Goal: Transaction & Acquisition: Obtain resource

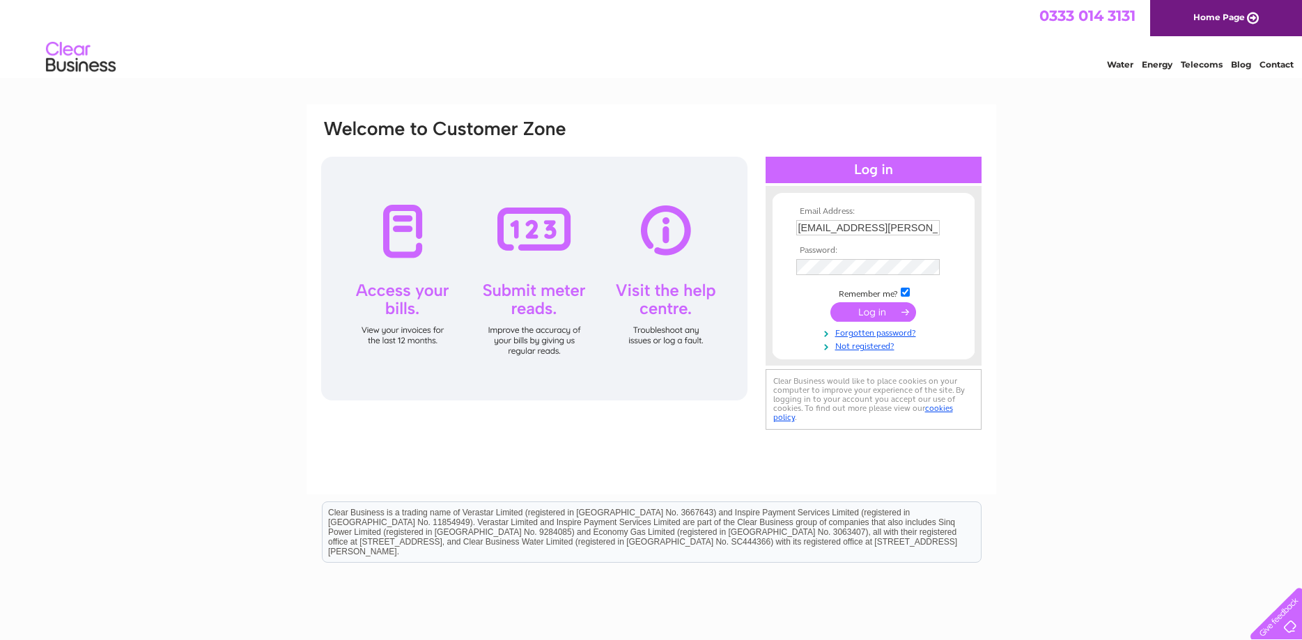
click at [874, 300] on td at bounding box center [874, 312] width 162 height 26
click at [874, 311] on input "submit" at bounding box center [873, 312] width 86 height 20
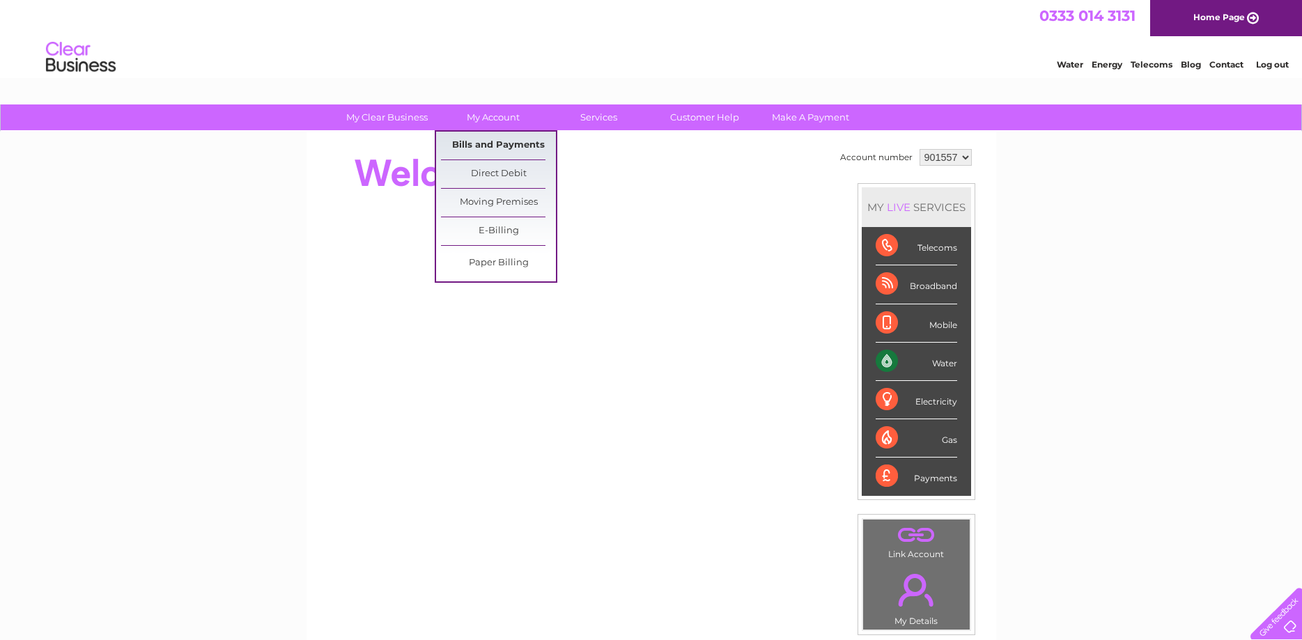
click at [502, 146] on link "Bills and Payments" at bounding box center [498, 146] width 115 height 28
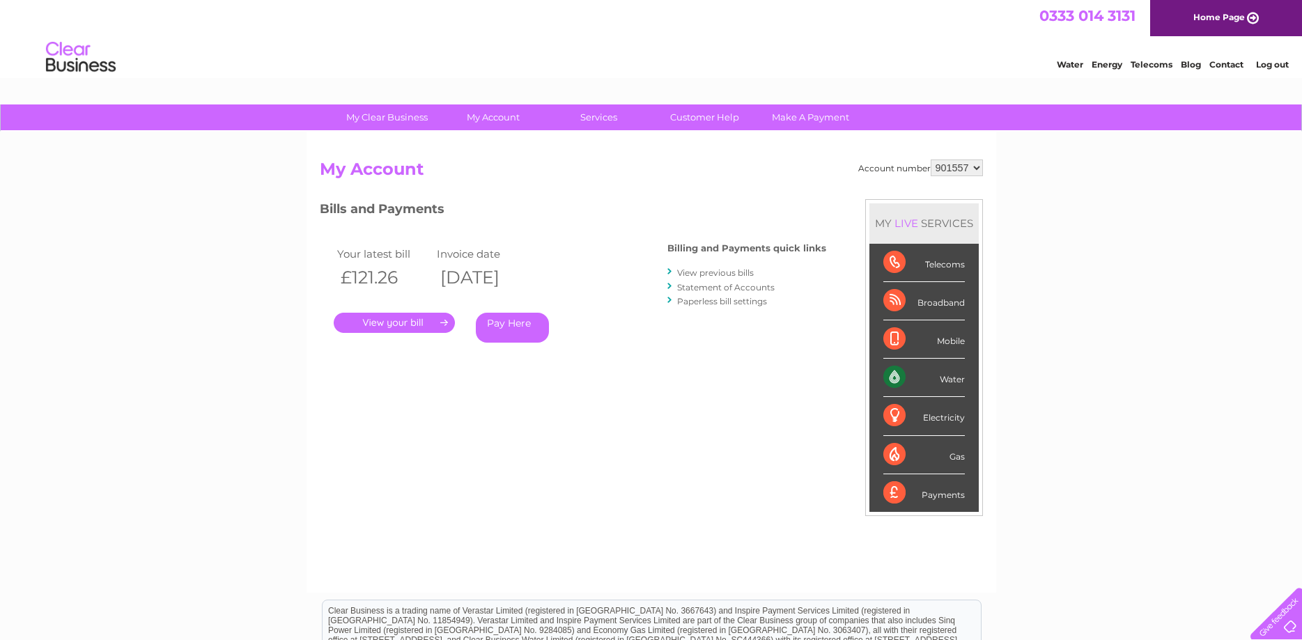
click at [410, 324] on link "." at bounding box center [394, 323] width 121 height 20
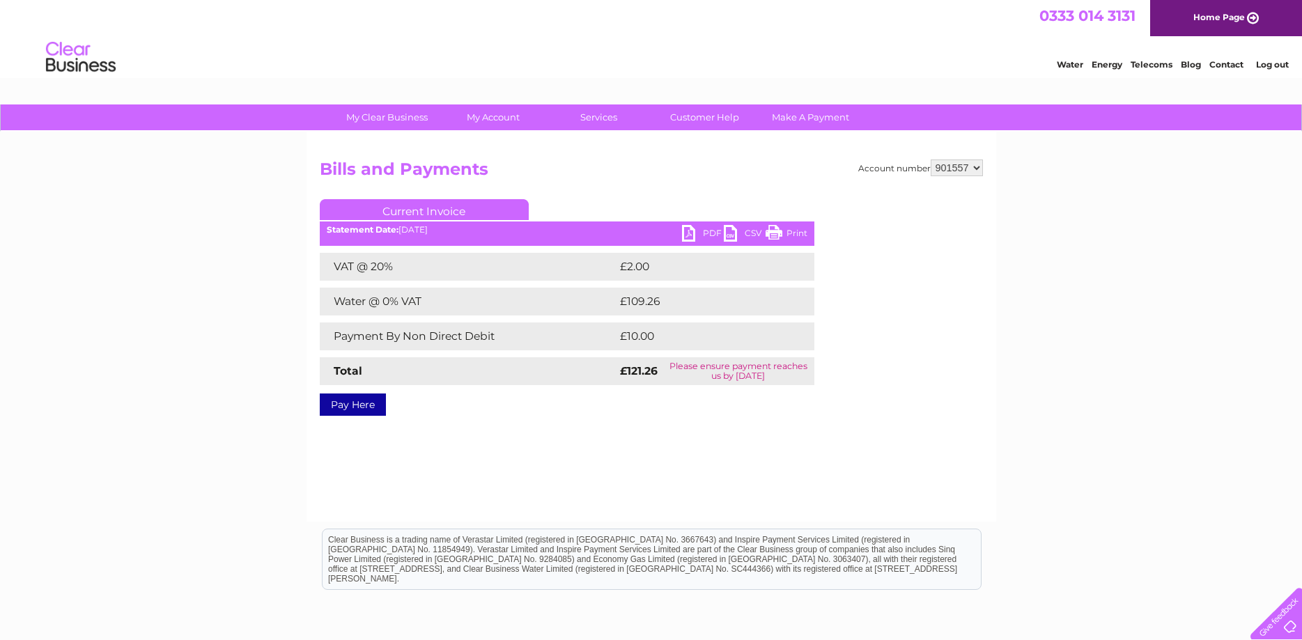
click at [705, 232] on link "PDF" at bounding box center [703, 235] width 42 height 20
click at [1275, 70] on link "Log out" at bounding box center [1272, 64] width 33 height 10
